Goal: Task Accomplishment & Management: Complete application form

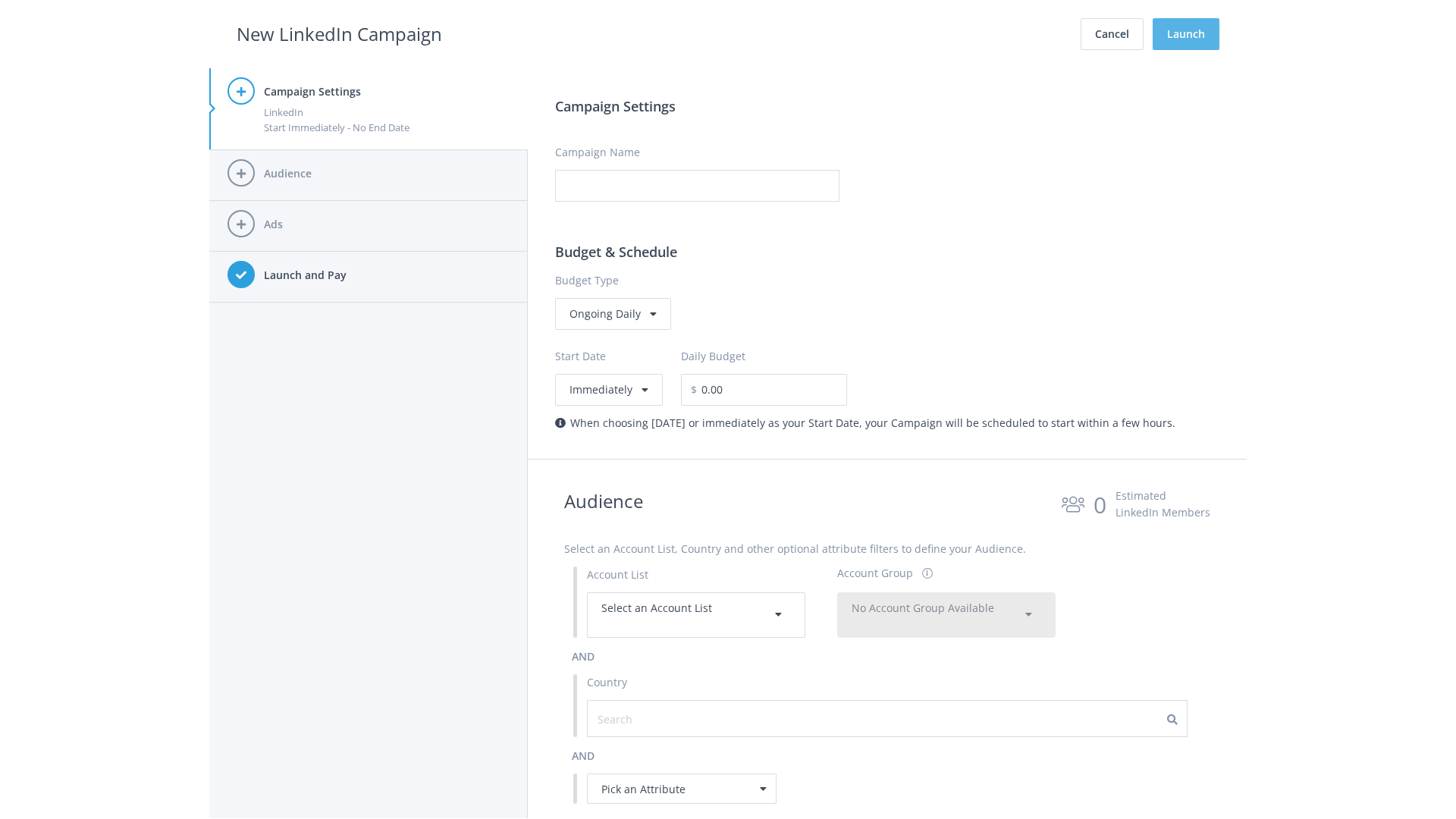
click at [1186, 34] on button "Launch" at bounding box center [1186, 34] width 66 height 32
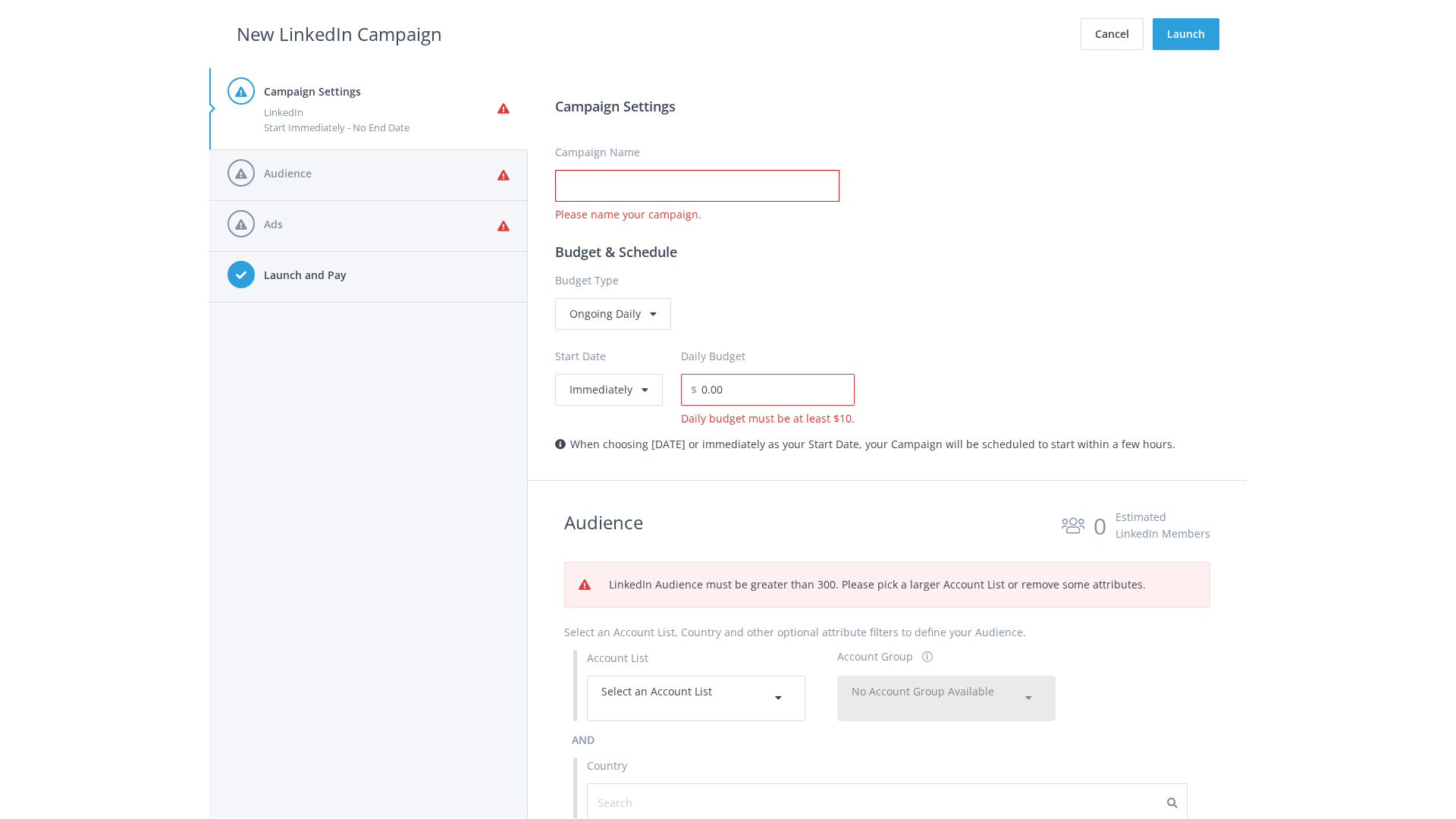
click at [697, 186] on input "Campaign Name" at bounding box center [697, 185] width 284 height 32
click at [339, 33] on h2 "New LinkedIn Campaign" at bounding box center [339, 34] width 205 height 29
type input "Campaign Name"
click at [339, 33] on h2 "New LinkedIn Campaign" at bounding box center [339, 34] width 205 height 29
click at [696, 698] on span "Select an Account List" at bounding box center [657, 690] width 111 height 14
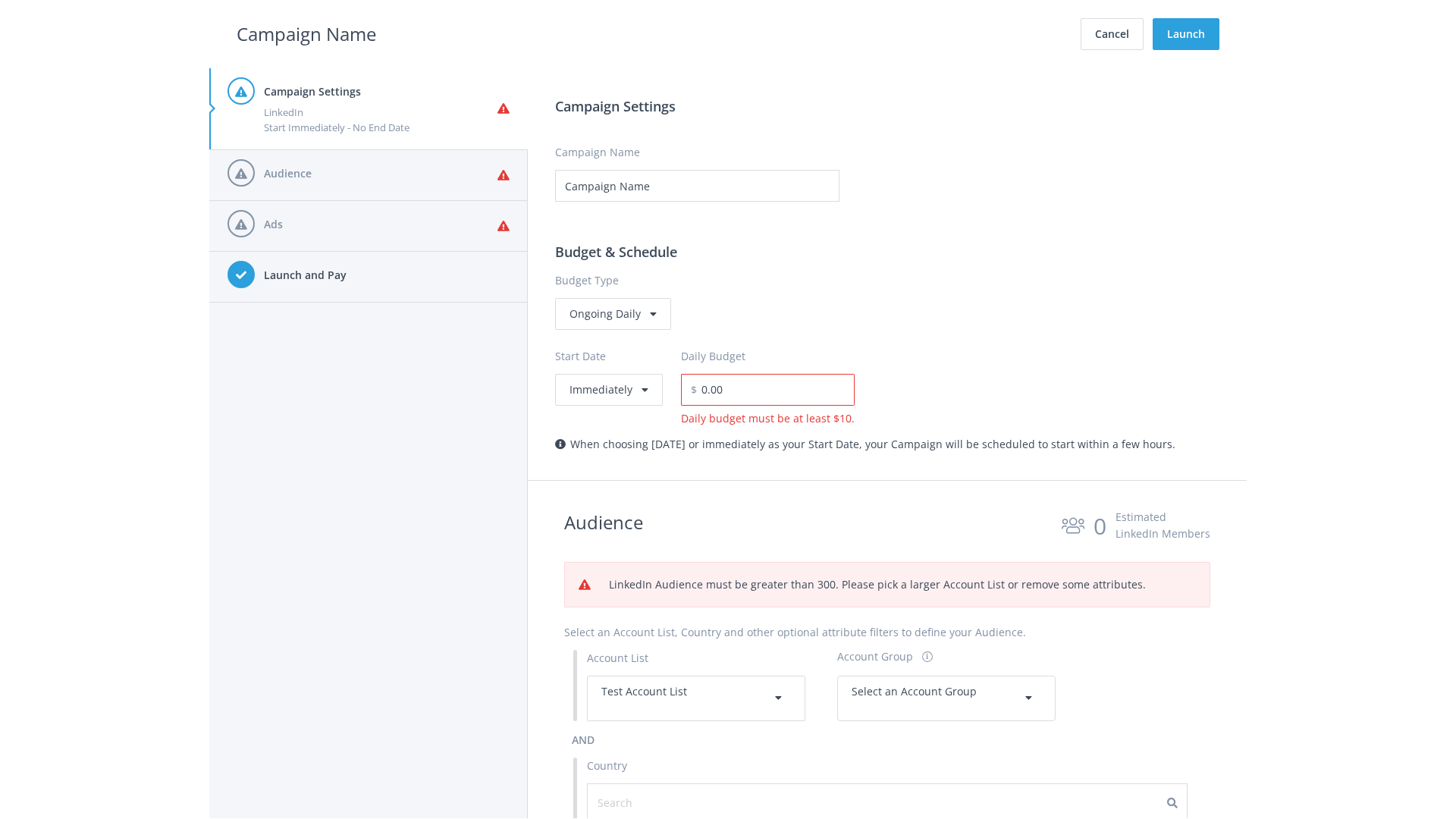
click at [947, 698] on span "Select an Account Group" at bounding box center [914, 690] width 125 height 14
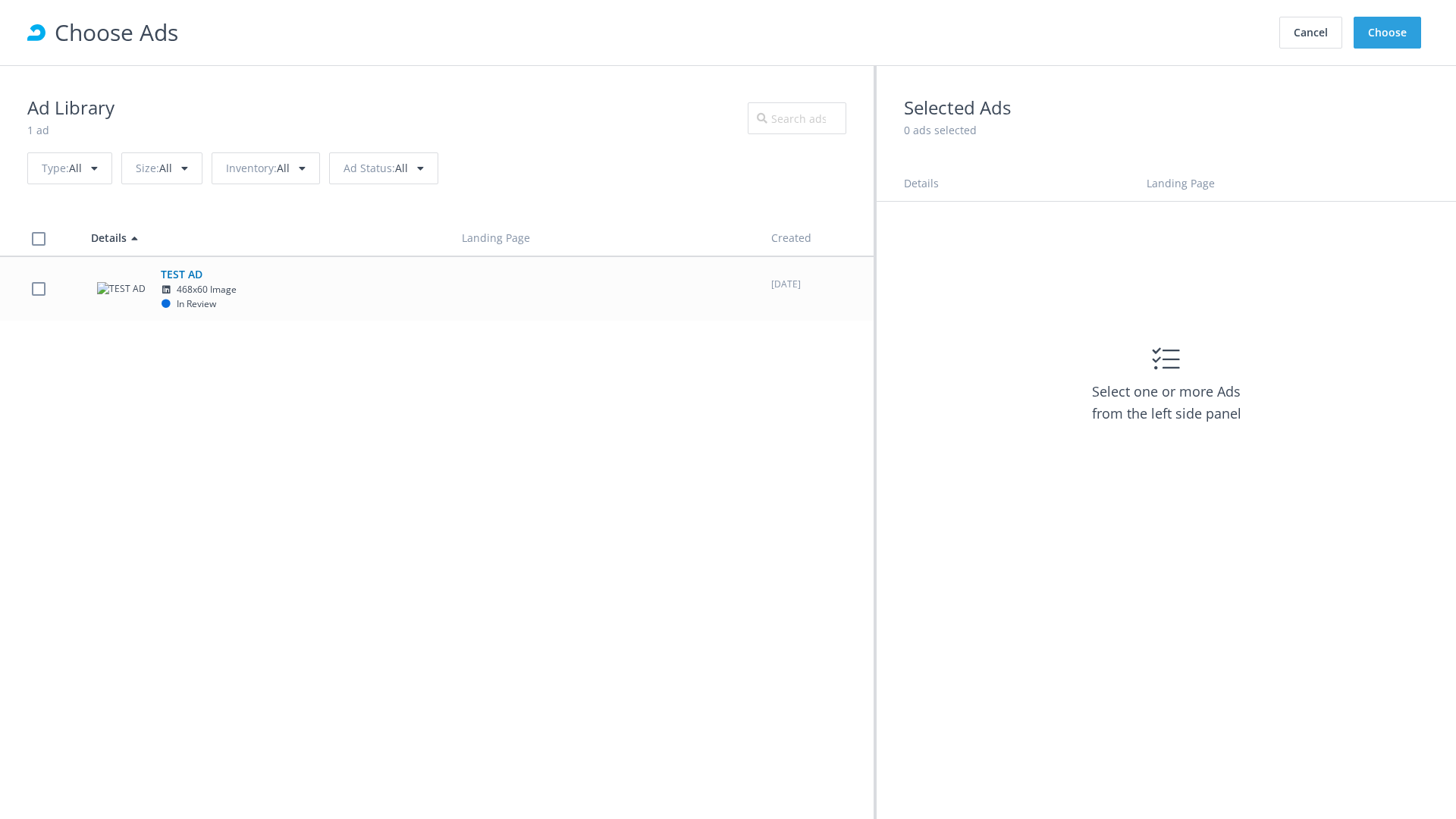
click at [437, 288] on td "TEST AD 468x60 Image In Review" at bounding box center [263, 288] width 371 height 65
checkbox input "true"
click at [1388, 32] on button "Choose" at bounding box center [1387, 32] width 67 height 32
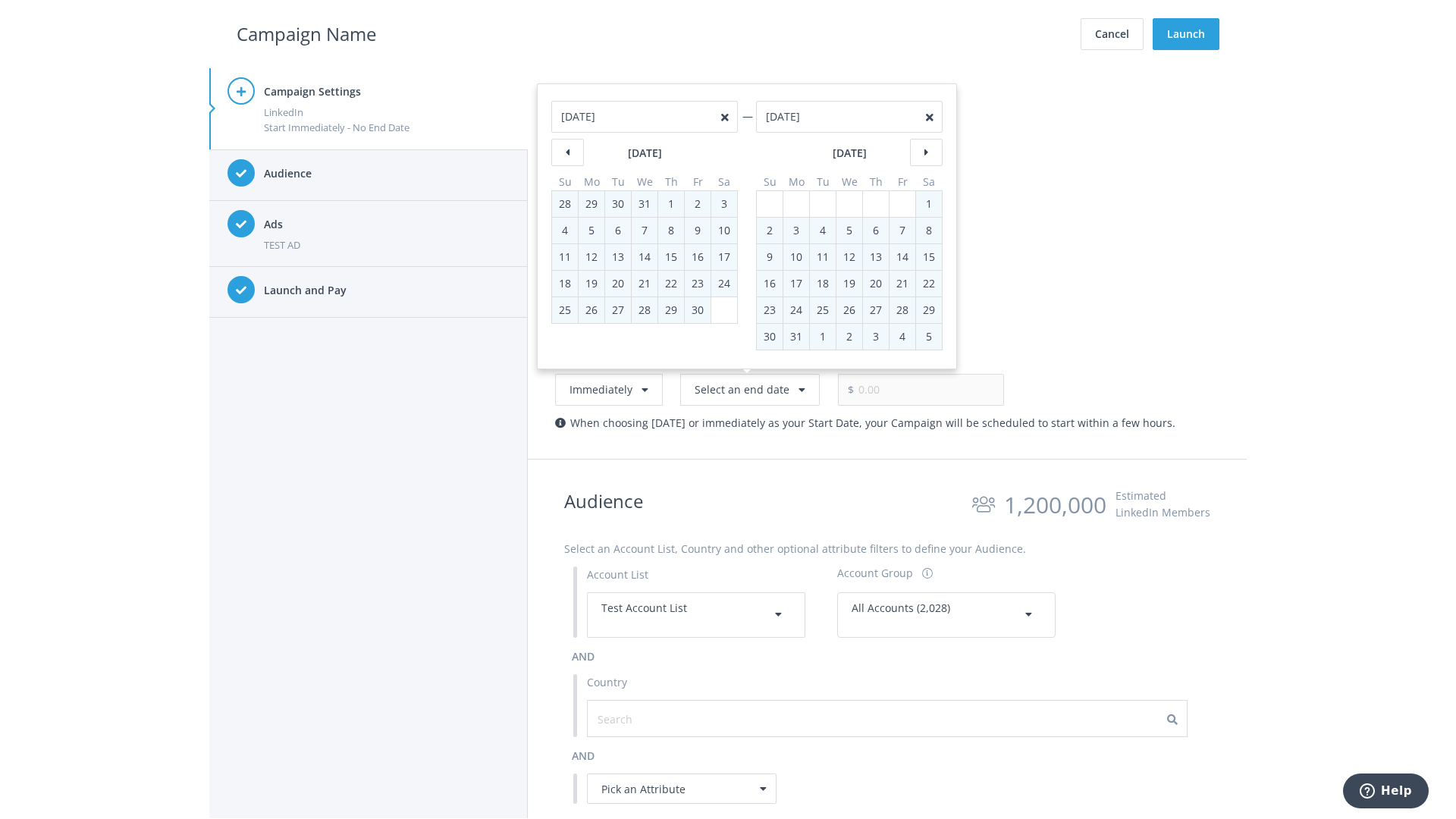
click at [307, 33] on h2 "Campaign Name" at bounding box center [307, 34] width 140 height 29
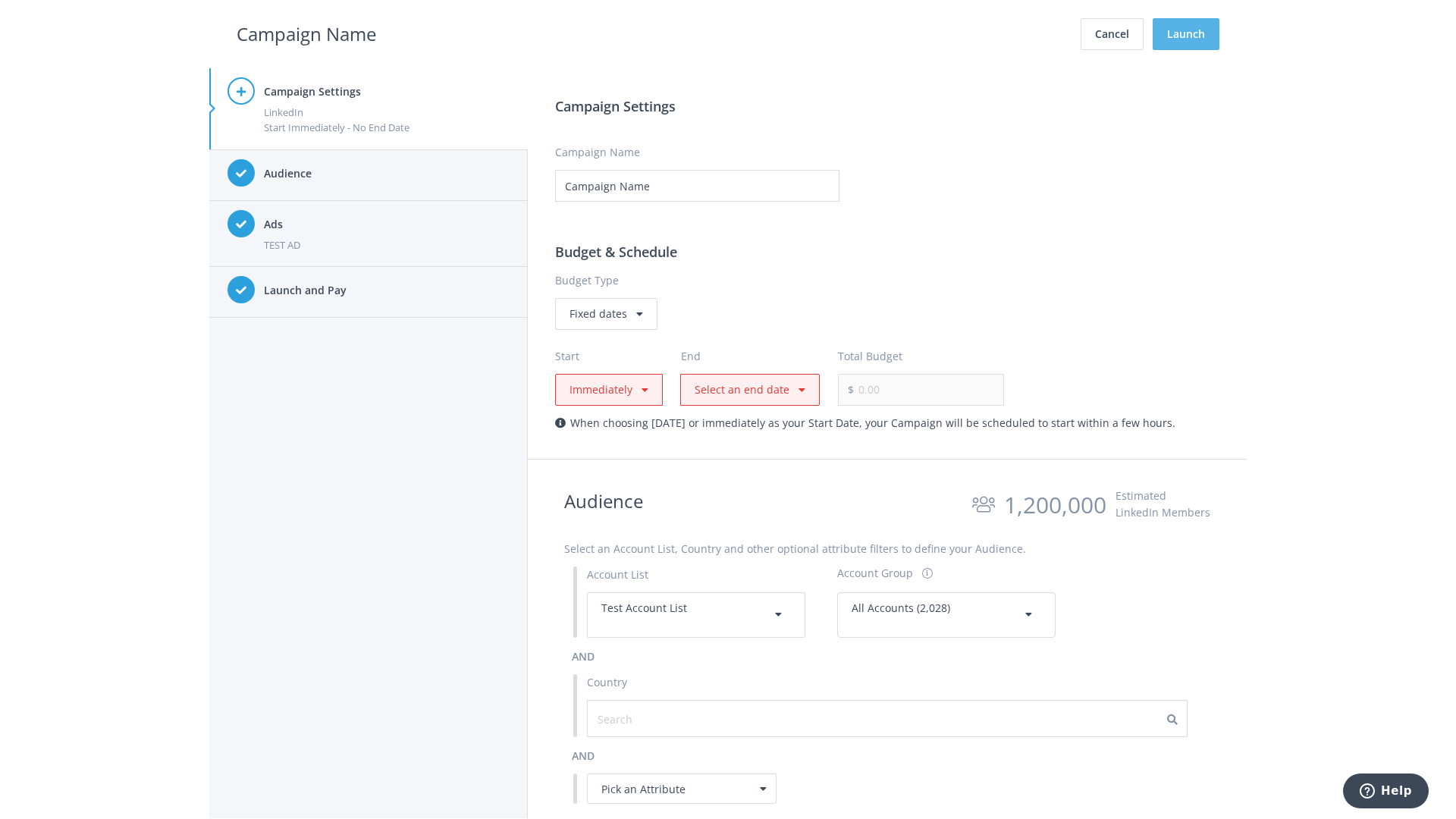
click at [1186, 34] on button "Launch" at bounding box center [1186, 34] width 66 height 32
